Goal: Find specific page/section: Find specific page/section

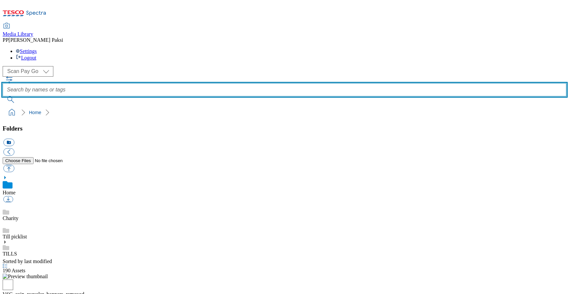
click at [235, 83] on input "text" at bounding box center [285, 89] width 564 height 13
click at [230, 83] on input "V6" at bounding box center [285, 89] width 564 height 13
paste input "CCR"
type input "V6CCR"
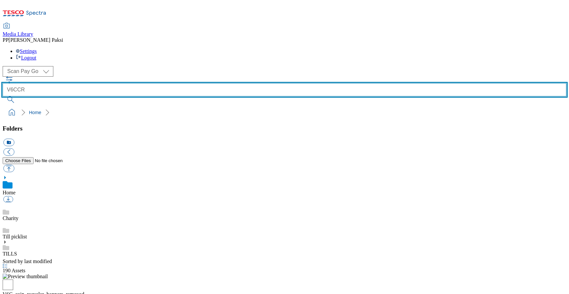
click at [3, 97] on button "submit" at bounding box center [11, 100] width 17 height 7
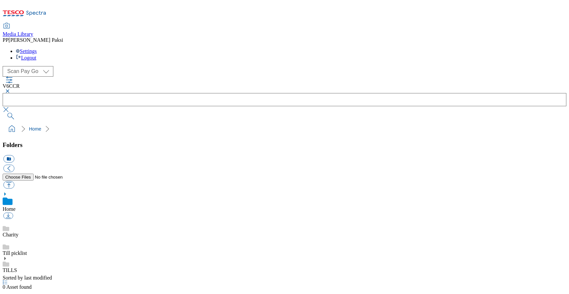
click at [11, 89] on button "button" at bounding box center [7, 91] width 8 height 4
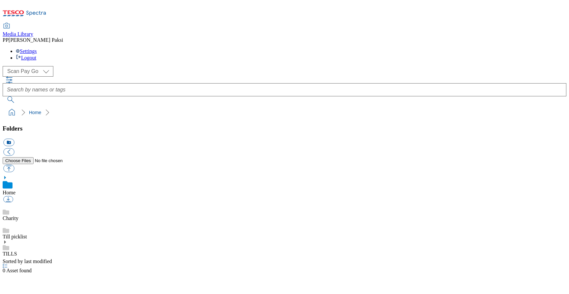
click at [12, 77] on icon "button" at bounding box center [9, 80] width 6 height 6
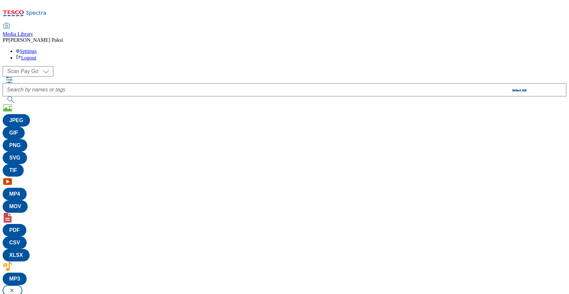
click at [165, 66] on div "( optional ) Scan Pay Go Tills Scan Pay Go" at bounding box center [285, 71] width 564 height 11
click at [146, 66] on div "( optional ) Scan Pay Go Tills Scan Pay Go" at bounding box center [285, 71] width 564 height 11
click at [13, 76] on icon "button" at bounding box center [9, 80] width 8 height 8
